Goal: Entertainment & Leisure: Browse casually

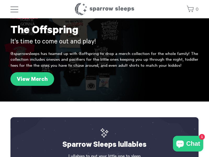
scroll to position [18, 0]
